Goal: Task Accomplishment & Management: Complete application form

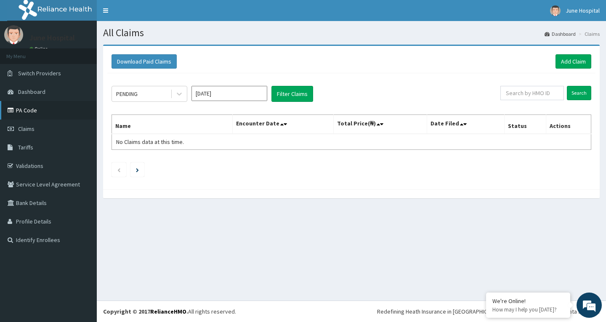
click at [27, 108] on link "PA Code" at bounding box center [48, 110] width 97 height 19
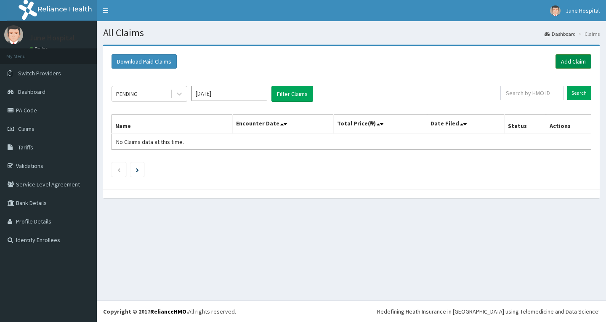
click at [567, 60] on link "Add Claim" at bounding box center [573, 61] width 36 height 14
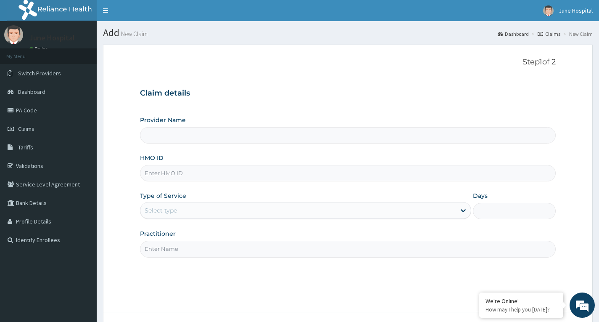
type input "June hospital"
click at [280, 175] on input "HMO ID" at bounding box center [348, 173] width 416 height 16
type input "BTR/10343/B"
click at [268, 204] on div "Select type" at bounding box center [299, 210] width 316 height 13
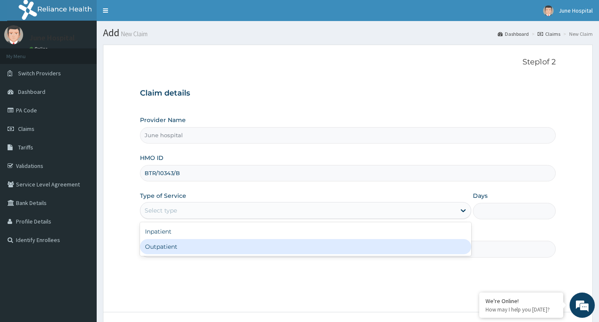
click at [250, 246] on div "Outpatient" at bounding box center [306, 246] width 332 height 15
type input "1"
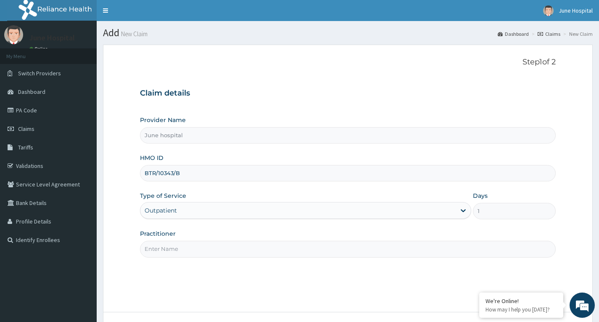
click at [250, 246] on input "Practitioner" at bounding box center [348, 249] width 416 height 16
type input "DR SEYI OJO"
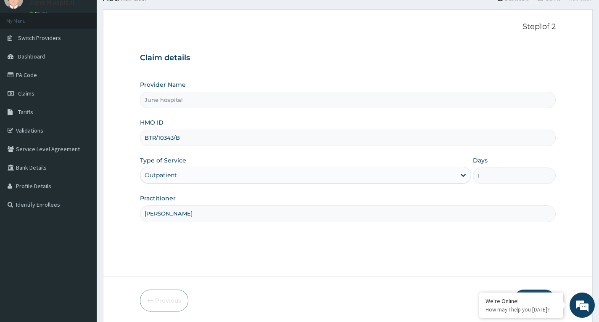
scroll to position [66, 0]
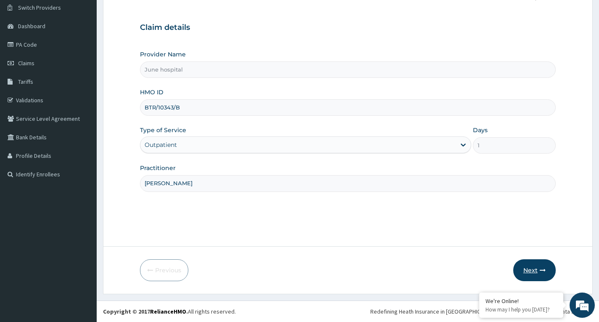
click at [529, 270] on button "Next" at bounding box center [535, 270] width 42 height 22
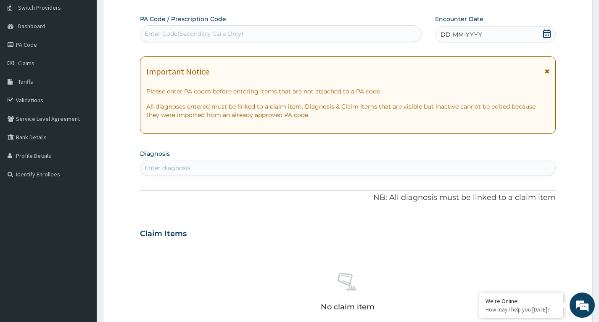
scroll to position [0, 0]
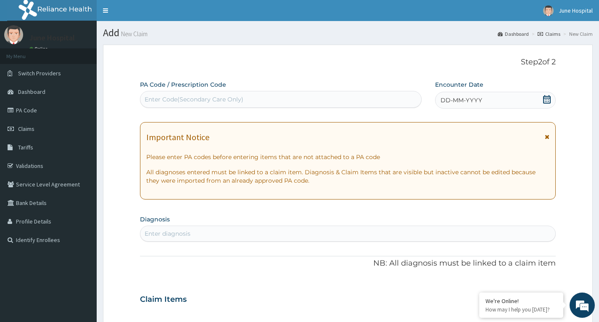
click at [546, 99] on icon at bounding box center [547, 99] width 8 height 8
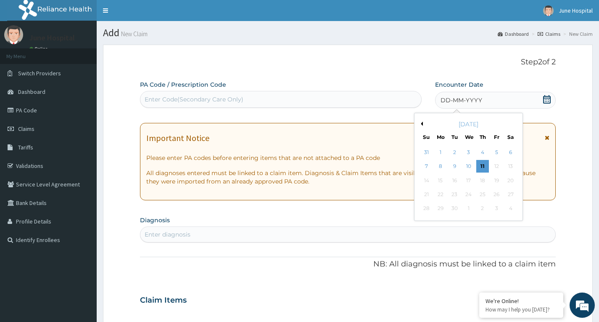
drag, startPoint x: 483, startPoint y: 164, endPoint x: 471, endPoint y: 165, distance: 12.3
click at [484, 164] on div "11" at bounding box center [483, 166] width 13 height 13
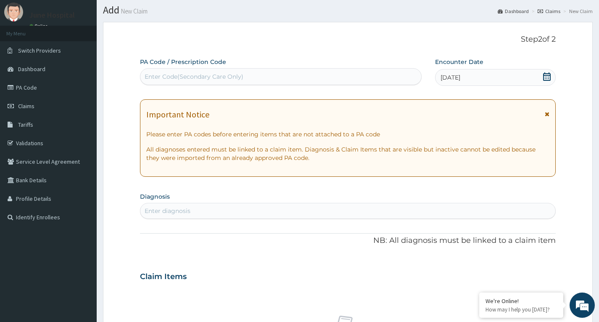
scroll to position [42, 0]
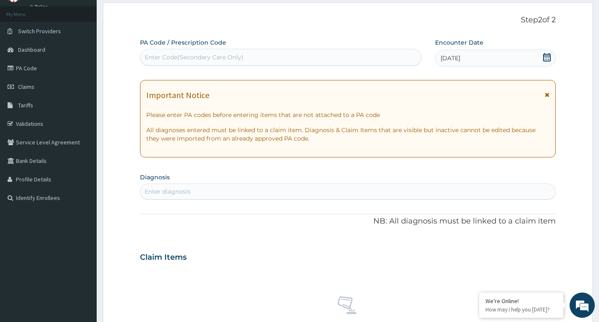
click at [199, 194] on div "Enter diagnosis" at bounding box center [348, 191] width 415 height 13
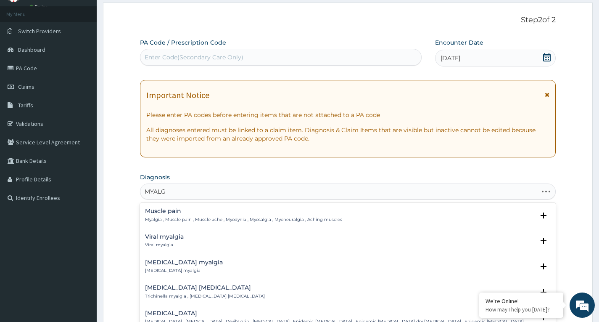
type input "MYALGI"
click at [170, 213] on h4 "Muscle pain" at bounding box center [243, 211] width 197 height 6
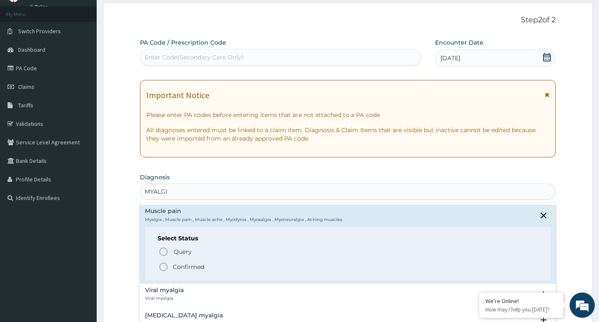
click at [162, 268] on icon "status option filled" at bounding box center [164, 267] width 10 height 10
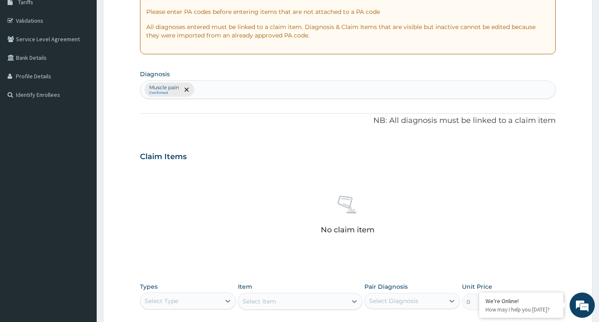
scroll to position [210, 0]
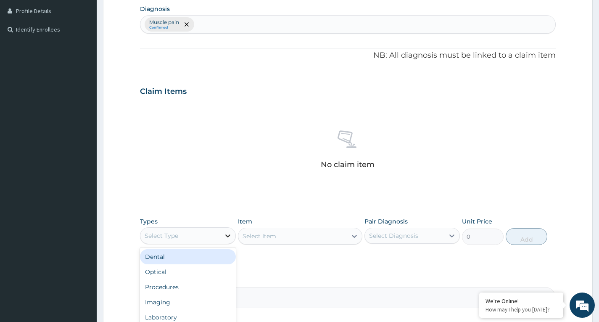
click at [224, 239] on icon at bounding box center [228, 235] width 8 height 8
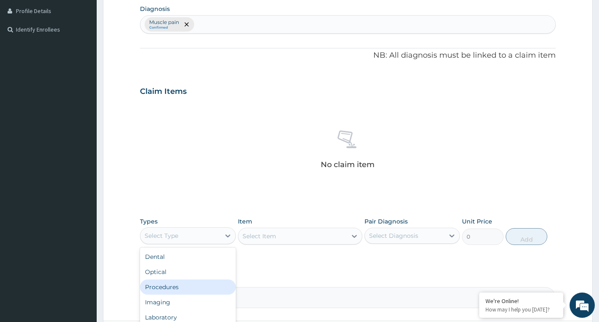
click at [205, 288] on div "Procedures" at bounding box center [187, 286] width 95 height 15
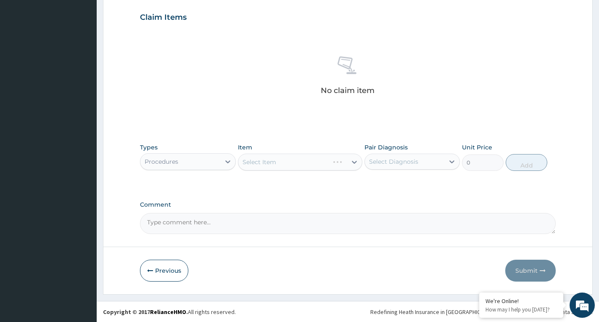
scroll to position [285, 0]
click at [319, 162] on div "Select Item" at bounding box center [293, 161] width 109 height 13
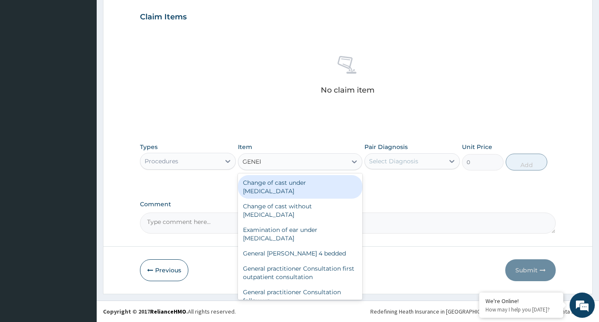
type input "GENERA"
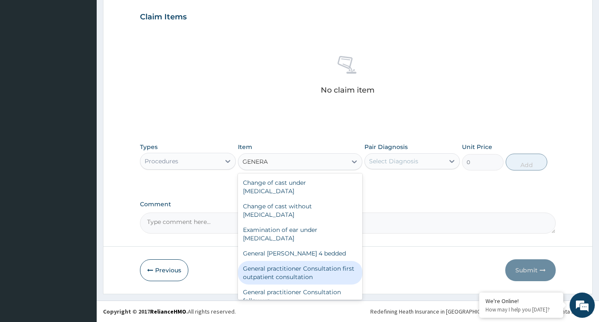
click at [330, 273] on div "General practitioner Consultation first outpatient consultation" at bounding box center [300, 273] width 125 height 24
type input "3547.5"
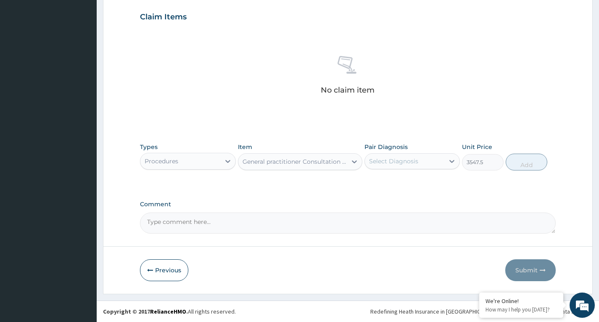
click at [408, 161] on div "Select Diagnosis" at bounding box center [393, 161] width 49 height 8
click at [409, 183] on label "Muscle pain" at bounding box center [397, 182] width 36 height 8
checkbox input "true"
drag, startPoint x: 529, startPoint y: 167, endPoint x: 351, endPoint y: 167, distance: 178.4
click at [530, 167] on button "Add" at bounding box center [527, 162] width 42 height 17
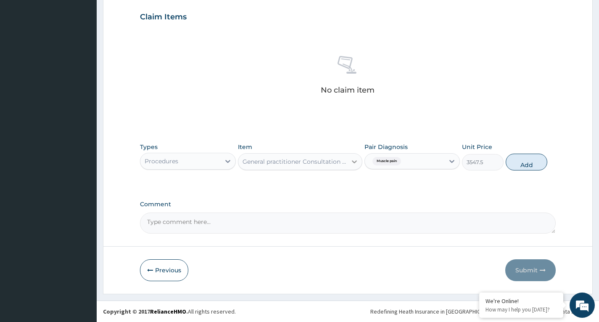
type input "0"
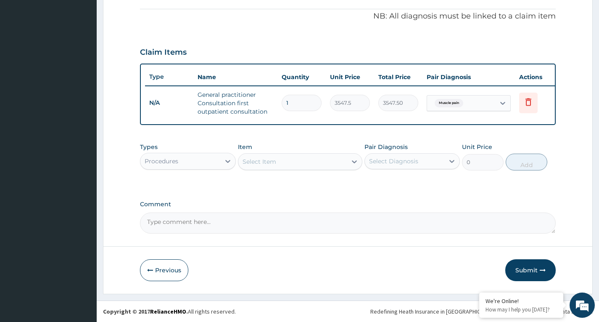
scroll to position [256, 0]
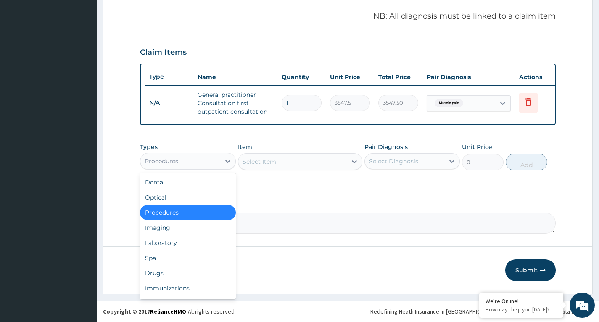
click at [202, 166] on div "Procedures" at bounding box center [181, 160] width 80 height 13
click at [182, 273] on div "Drugs" at bounding box center [187, 272] width 95 height 15
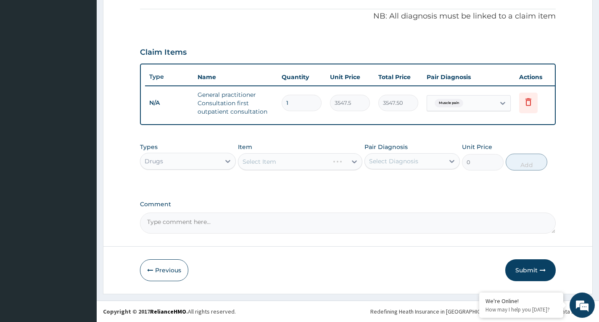
click at [339, 164] on div "Select Item" at bounding box center [300, 161] width 125 height 17
click at [346, 163] on div "Select Item" at bounding box center [293, 161] width 109 height 13
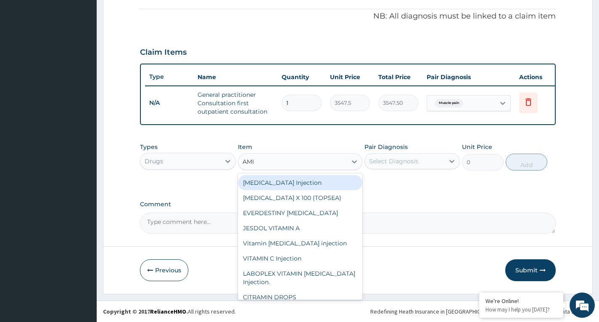
type input "AMIT"
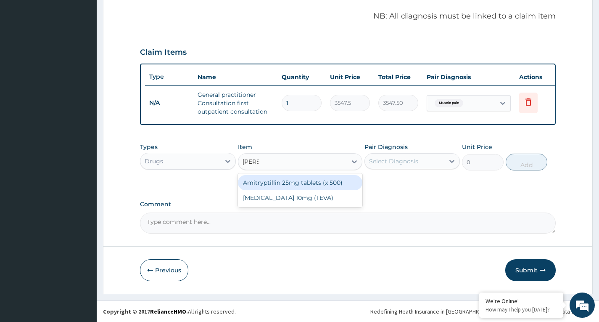
click at [344, 181] on div "Amitryptillin 25mg tablets (x 500)" at bounding box center [300, 182] width 125 height 15
type input "47.3"
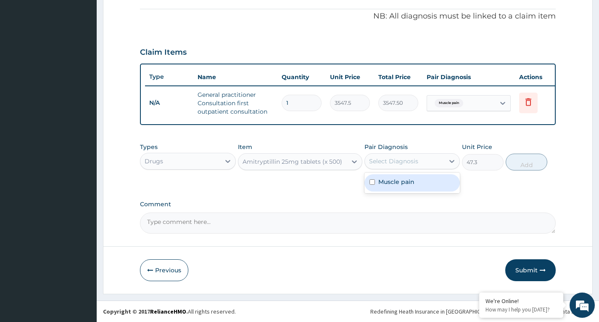
click at [405, 162] on div "Select Diagnosis" at bounding box center [393, 161] width 49 height 8
click at [406, 183] on label "Muscle pain" at bounding box center [397, 182] width 36 height 8
checkbox input "true"
click at [524, 164] on button "Add" at bounding box center [527, 162] width 42 height 17
type input "0"
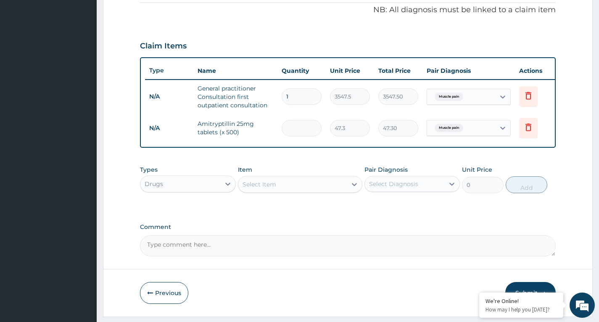
type input "0.00"
type input "5"
type input "236.50"
type input "5"
click at [332, 191] on div "Select Item" at bounding box center [293, 184] width 109 height 13
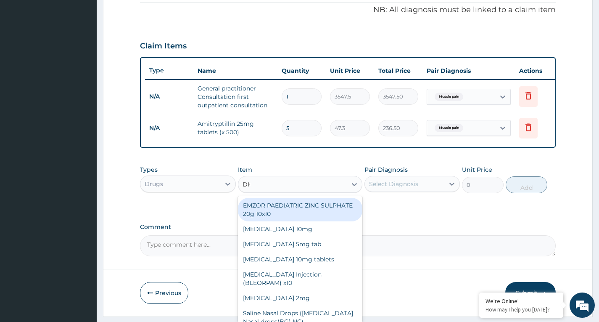
type input "DICL"
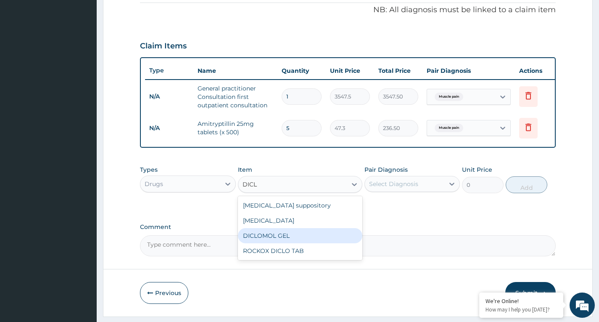
click at [334, 243] on div "DICLOMOL GEL" at bounding box center [300, 235] width 125 height 15
type input "827.75"
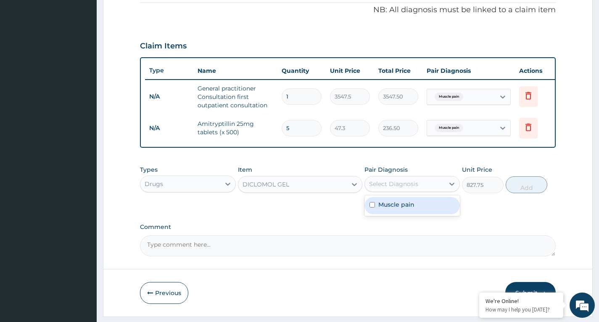
click at [389, 188] on div "Select Diagnosis" at bounding box center [393, 184] width 49 height 8
drag, startPoint x: 394, startPoint y: 213, endPoint x: 423, endPoint y: 210, distance: 29.2
click at [400, 209] on label "Muscle pain" at bounding box center [397, 204] width 36 height 8
checkbox input "true"
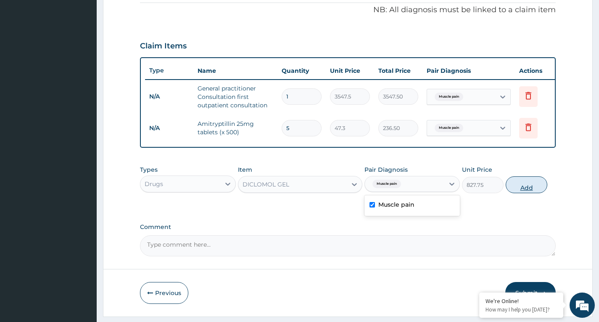
click at [522, 193] on button "Add" at bounding box center [527, 184] width 42 height 17
type input "0"
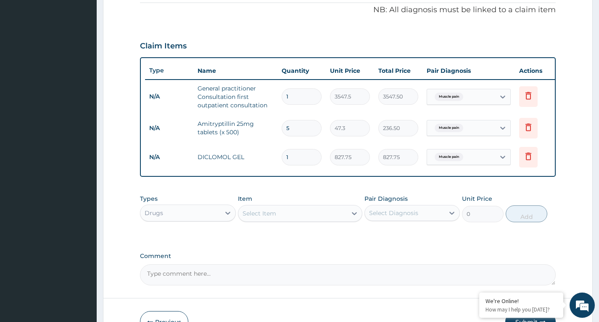
click at [343, 220] on div "Select Item" at bounding box center [293, 213] width 109 height 13
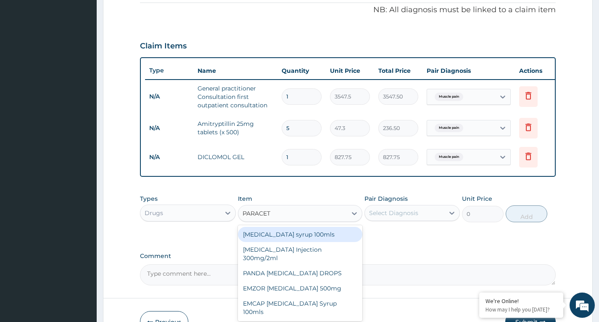
type input "PARACETA"
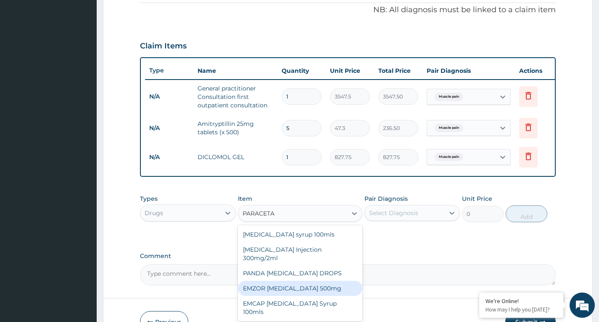
click at [345, 286] on div "EMZOR PARACETAMOL 500mg" at bounding box center [300, 288] width 125 height 15
type input "23.65"
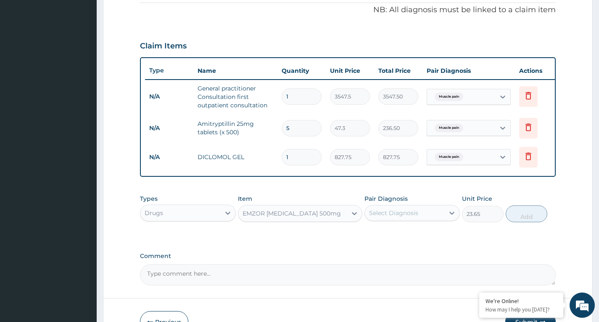
click at [401, 214] on div "Select Diagnosis" at bounding box center [405, 212] width 80 height 13
click at [398, 238] on label "Muscle pain" at bounding box center [397, 233] width 36 height 8
checkbox input "true"
click at [525, 222] on button "Add" at bounding box center [527, 213] width 42 height 17
type input "0"
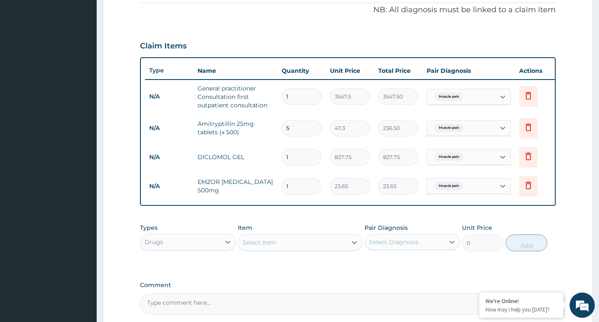
type input "18"
type input "425.70"
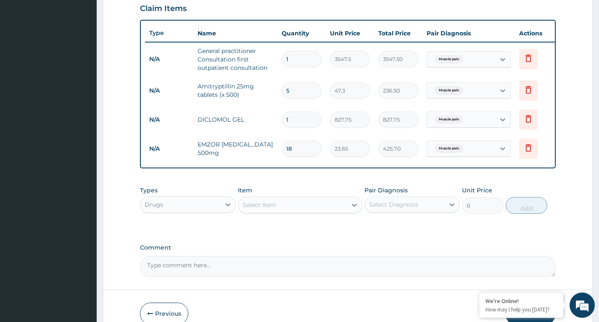
scroll to position [343, 0]
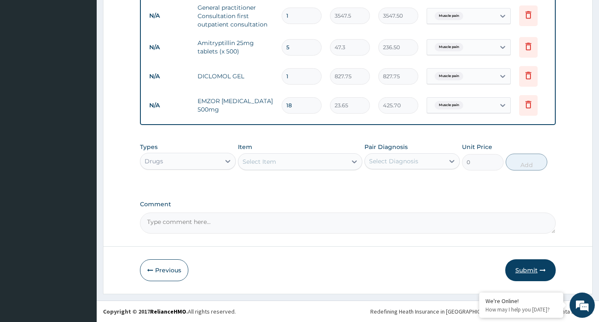
type input "18"
click at [530, 270] on button "Submit" at bounding box center [531, 270] width 50 height 22
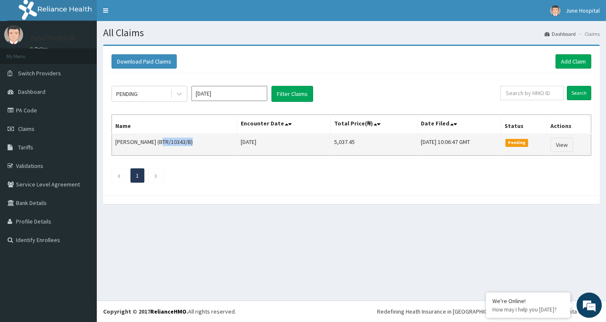
drag, startPoint x: 158, startPoint y: 141, endPoint x: 189, endPoint y: 141, distance: 30.7
click at [189, 141] on td "[PERSON_NAME] (BTR/10343/B)" at bounding box center [174, 145] width 125 height 22
copy td "BTR/10343/B"
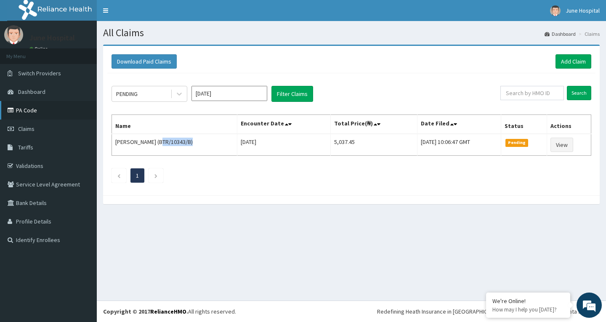
click at [30, 113] on link "PA Code" at bounding box center [48, 110] width 97 height 19
